Goal: Information Seeking & Learning: Learn about a topic

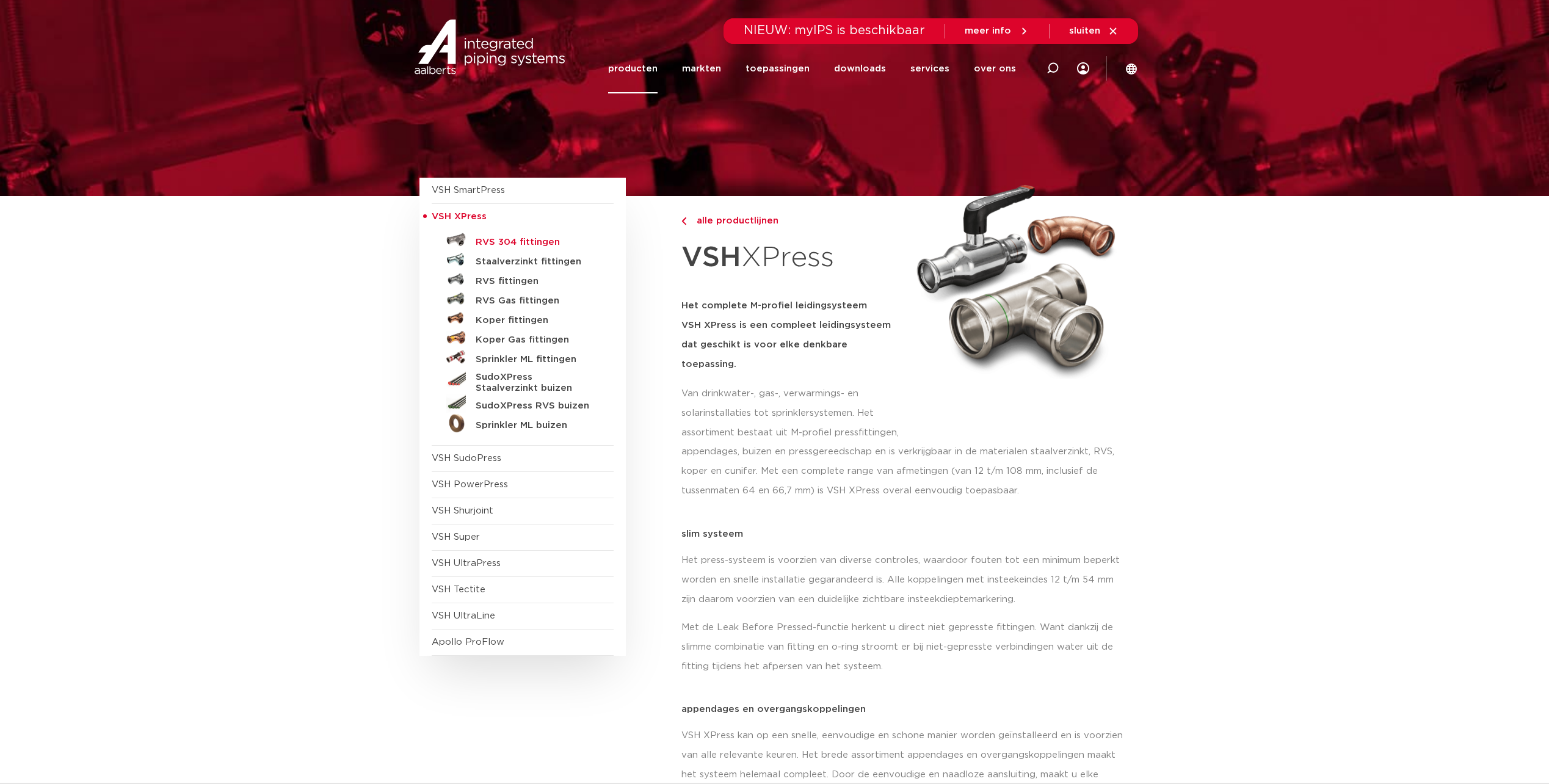
click at [518, 244] on h5 "RVS 304 fittingen" at bounding box center [536, 242] width 121 height 11
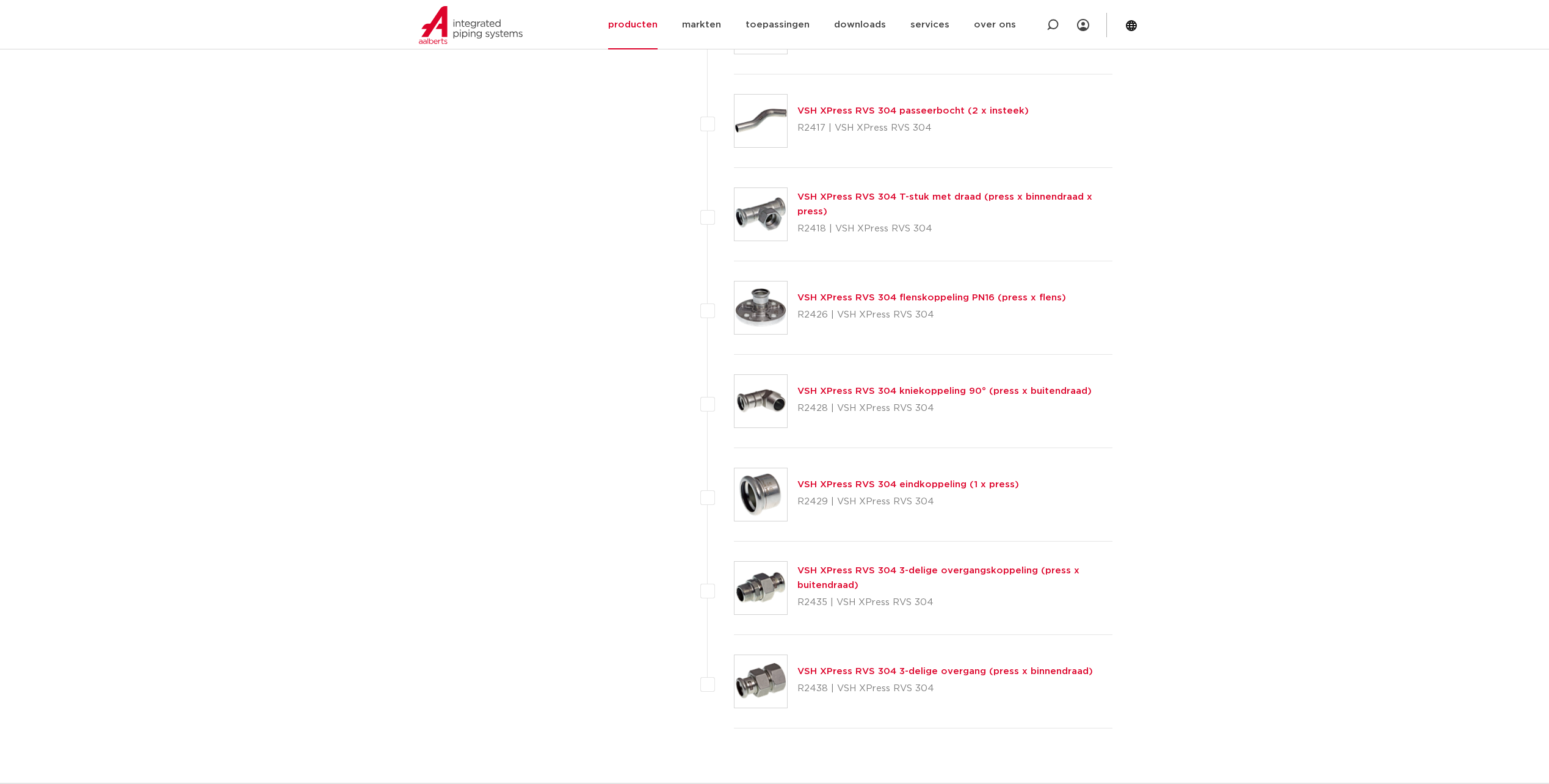
click at [869, 569] on link "VSH XPress RVS 304 3-delige overgangskoppeling (press x buitendraad)" at bounding box center [938, 578] width 283 height 24
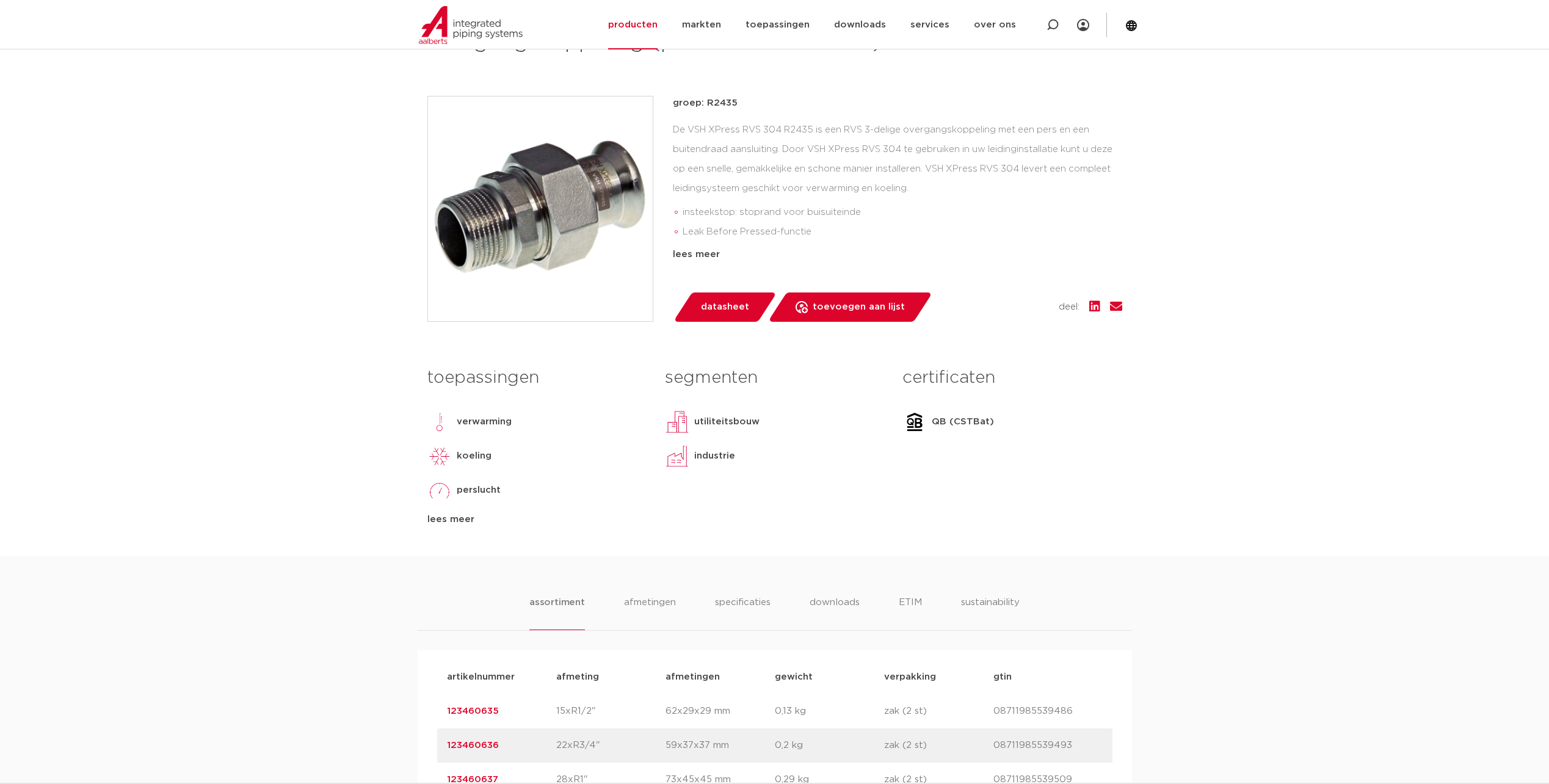
scroll to position [244, 0]
drag, startPoint x: 625, startPoint y: 345, endPoint x: 632, endPoint y: 337, distance: 10.6
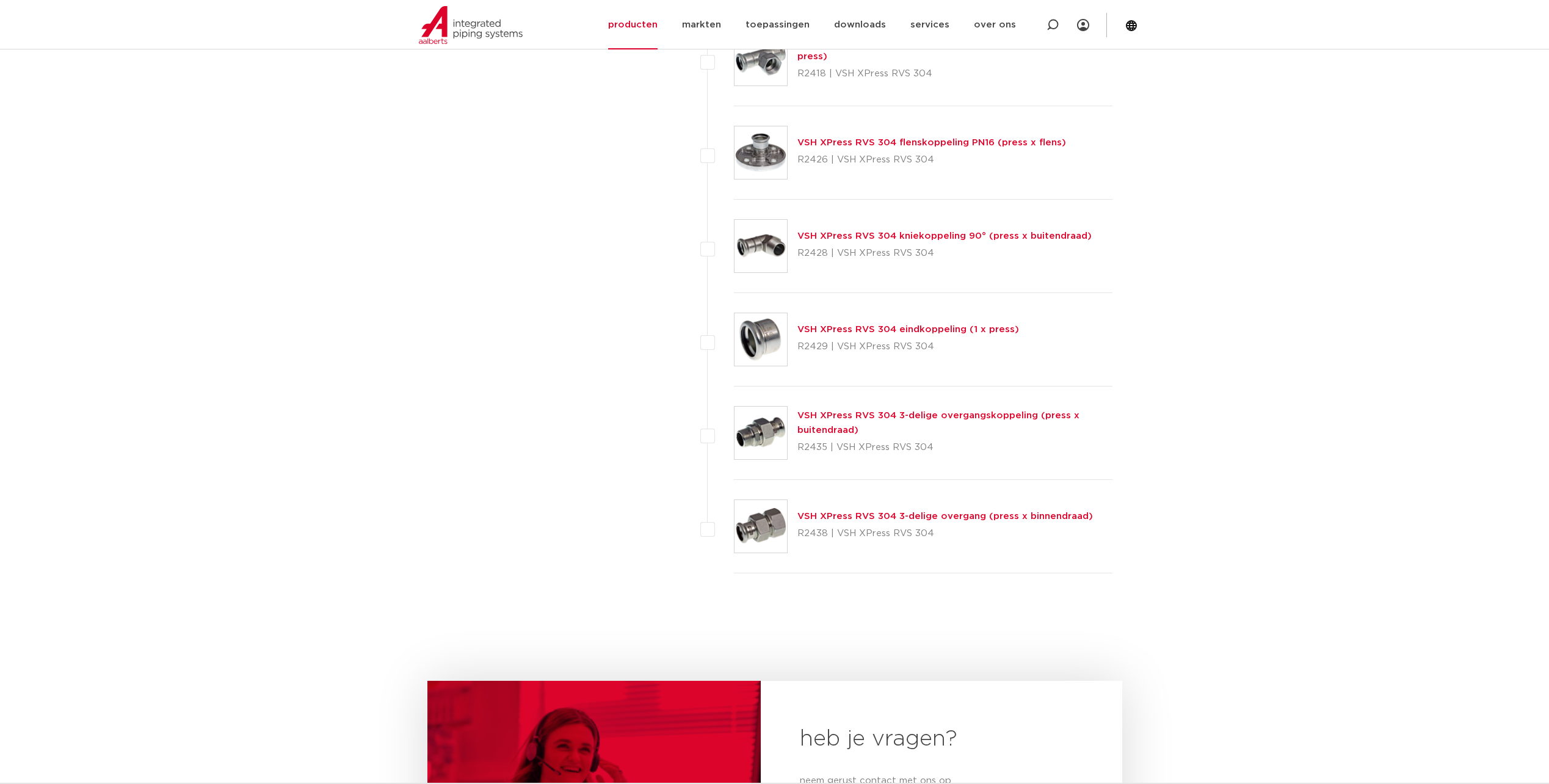
scroll to position [1587, 0]
